Goal: Book appointment/travel/reservation

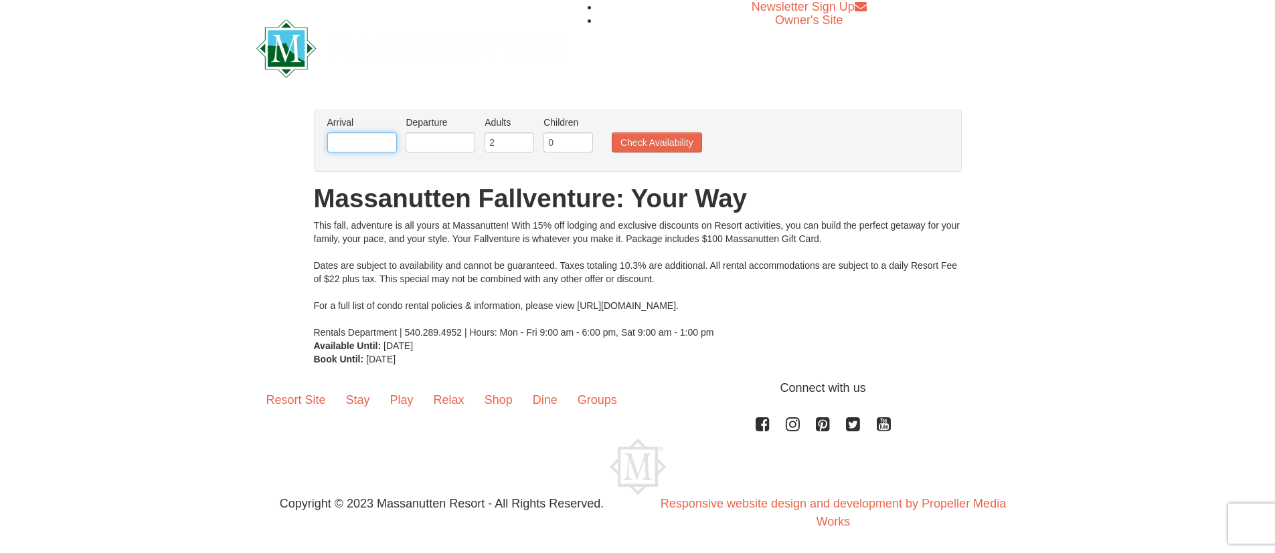
click at [349, 142] on input "text" at bounding box center [362, 142] width 70 height 20
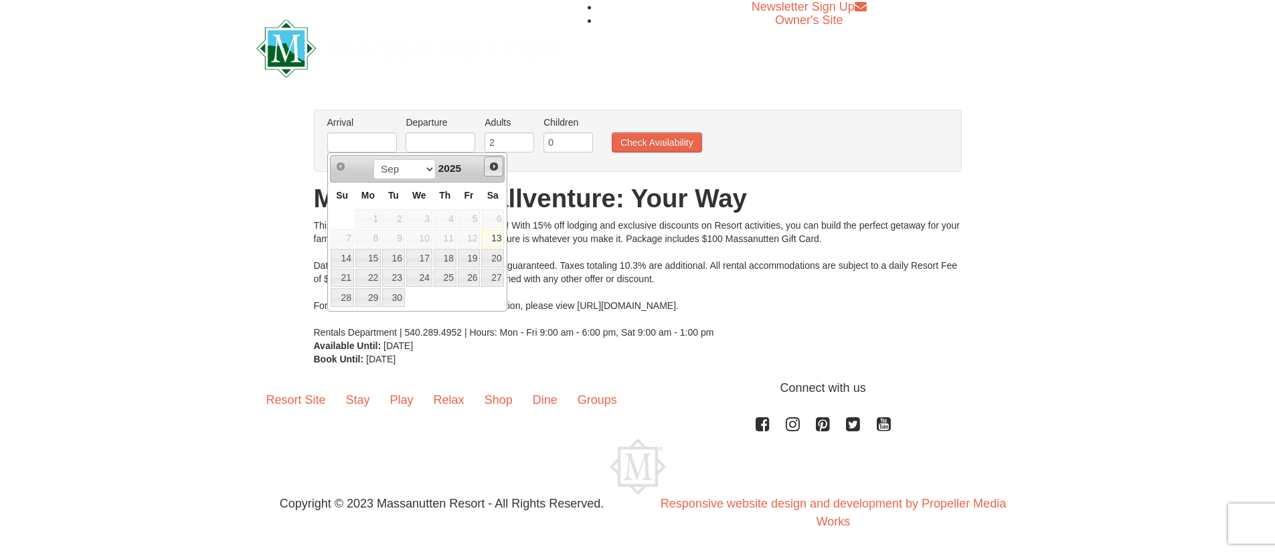
click at [495, 161] on link "Next" at bounding box center [494, 167] width 20 height 20
click at [339, 252] on link "12" at bounding box center [342, 258] width 23 height 19
type input "[DATE]"
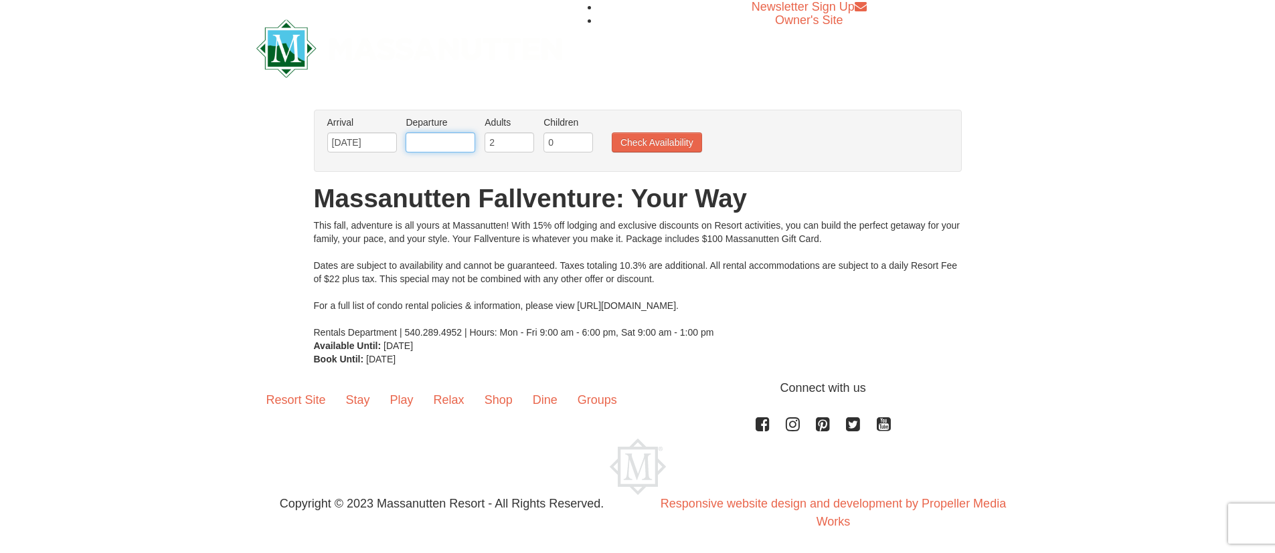
click at [448, 141] on input "text" at bounding box center [440, 142] width 70 height 20
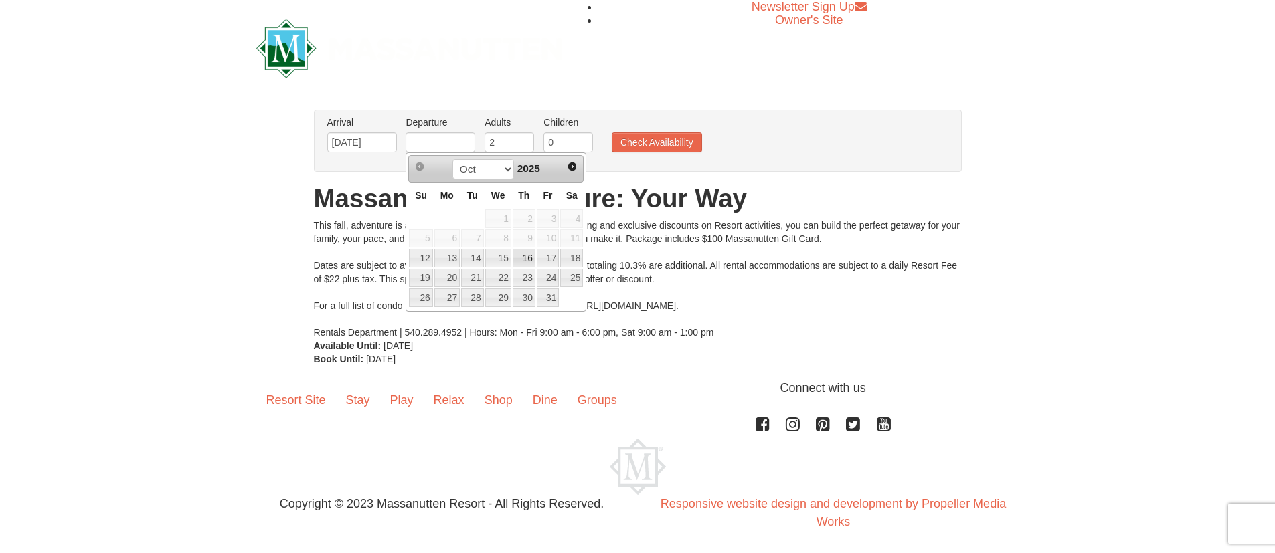
click at [525, 256] on link "16" at bounding box center [524, 258] width 23 height 19
type input "[DATE]"
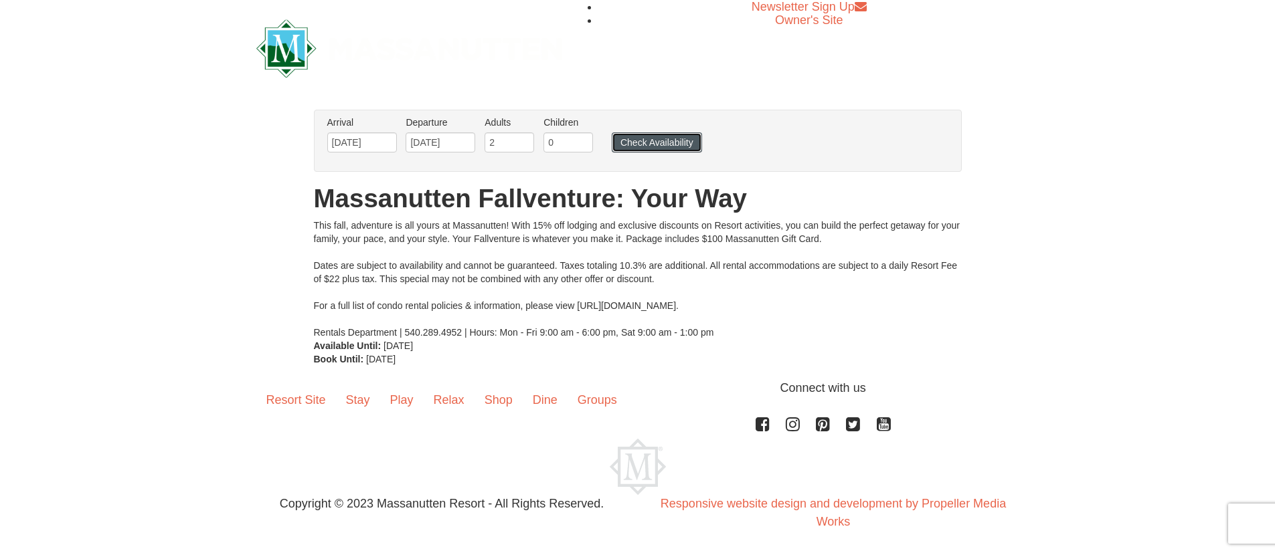
click at [642, 145] on button "Check Availability" at bounding box center [657, 142] width 90 height 20
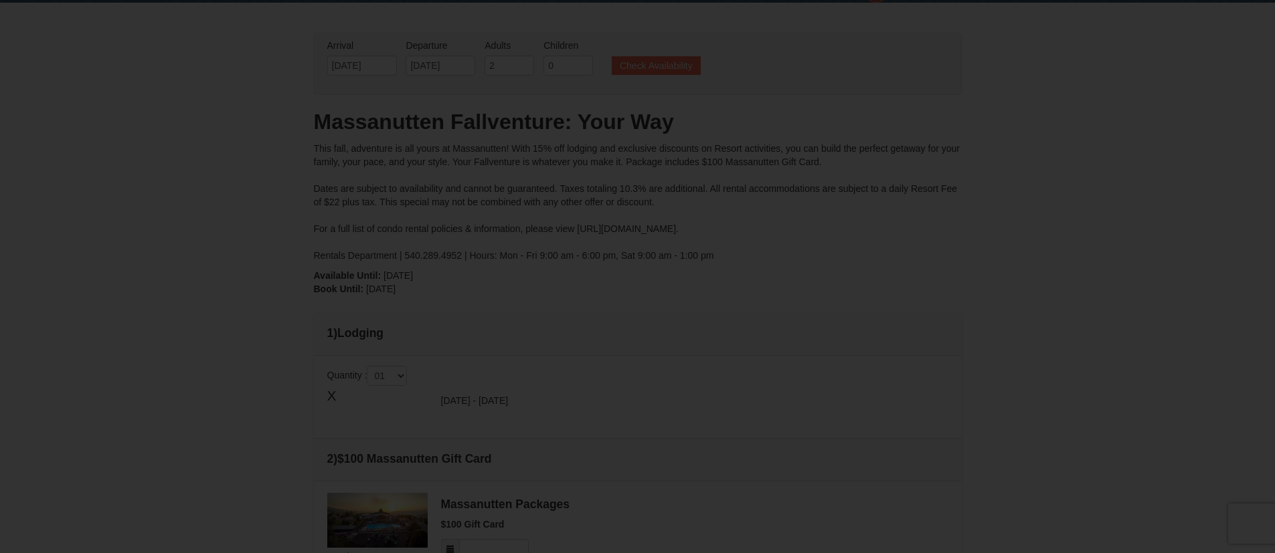
type input "[DATE]"
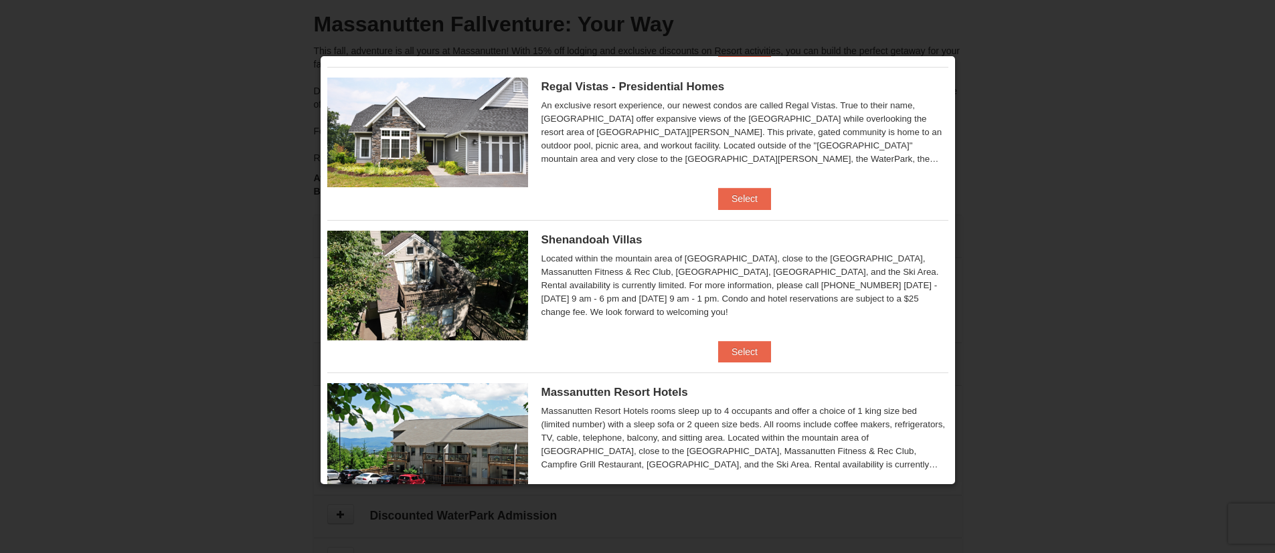
scroll to position [159, 0]
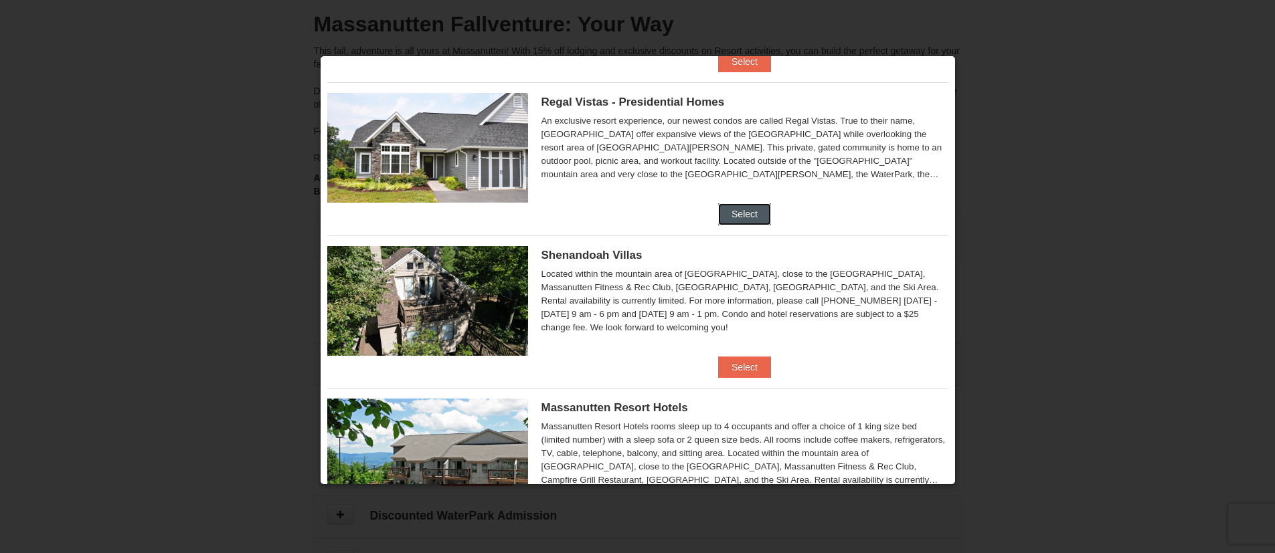
click at [749, 207] on button "Select" at bounding box center [744, 213] width 53 height 21
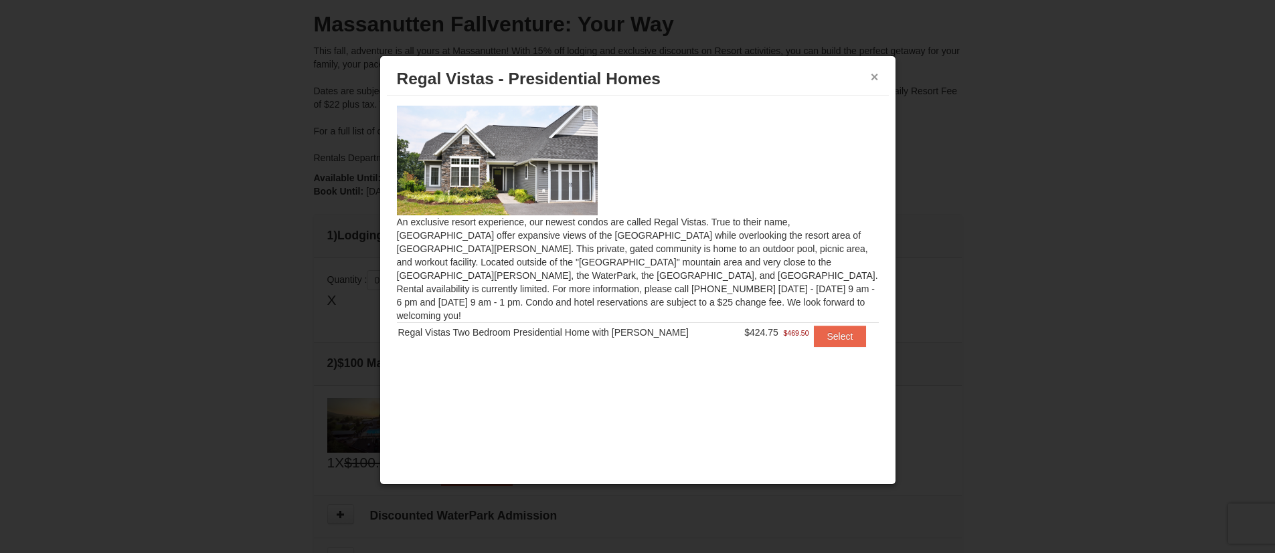
click at [872, 77] on button "×" at bounding box center [874, 76] width 8 height 13
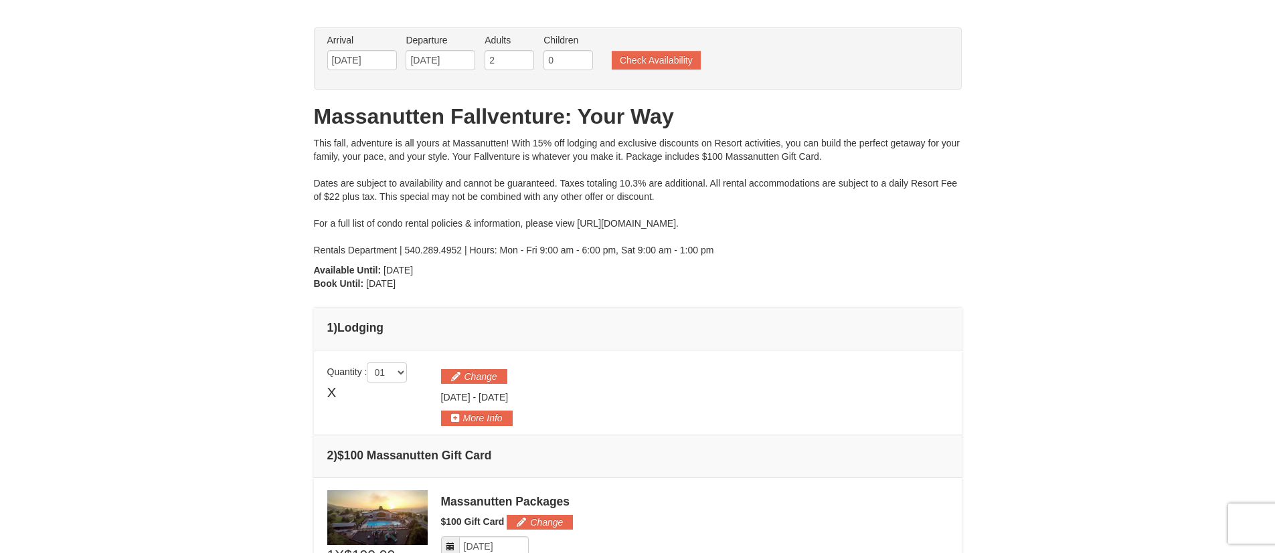
scroll to position [0, 0]
